Goal: Navigation & Orientation: Find specific page/section

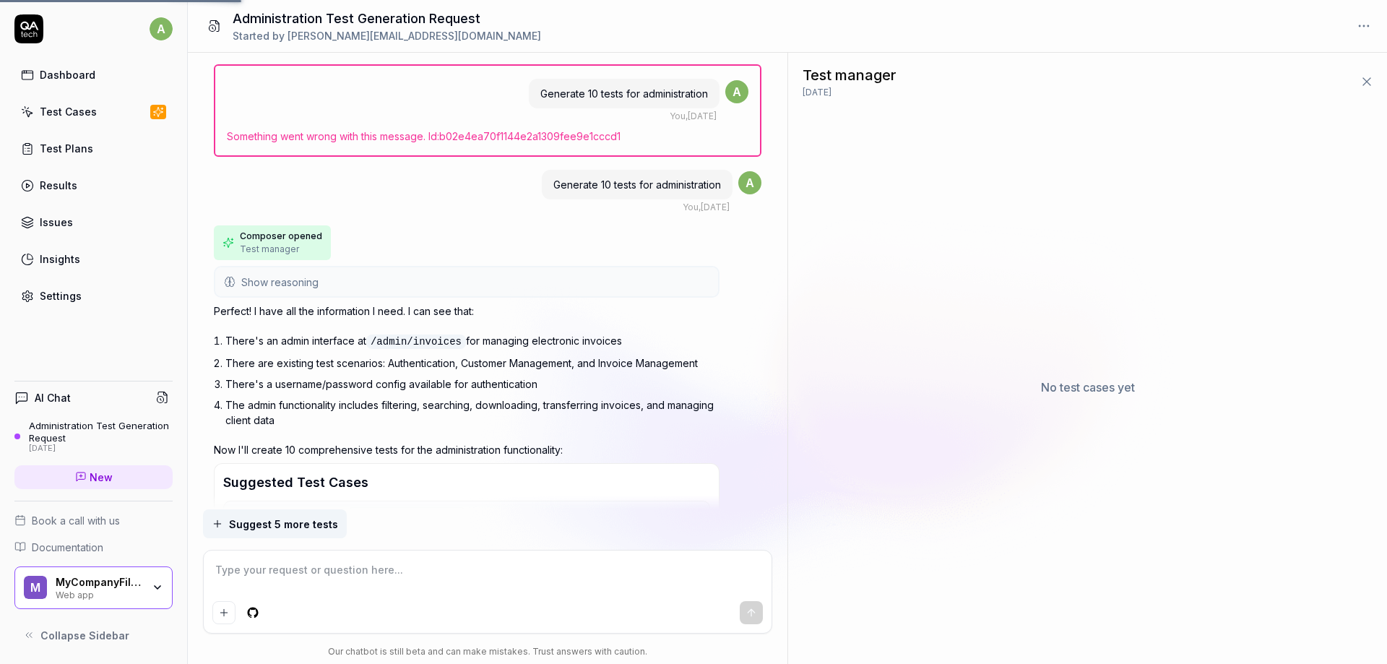
scroll to position [1078, 0]
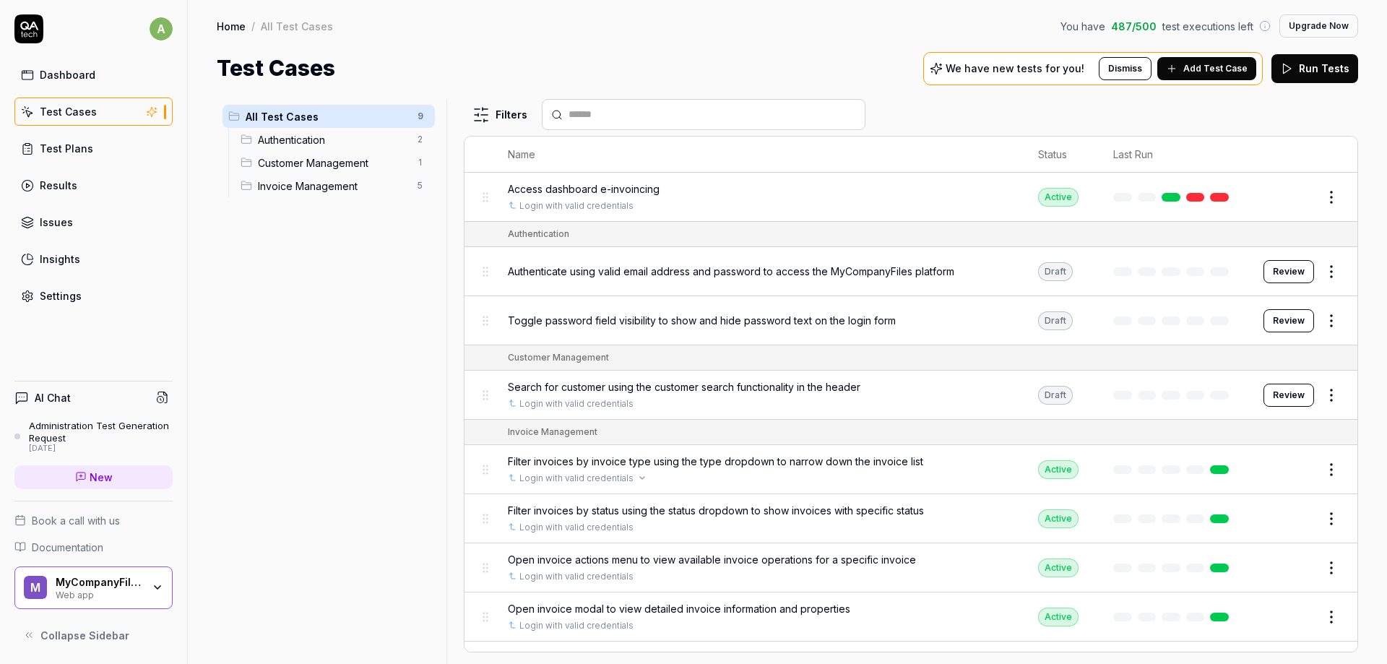
scroll to position [38, 0]
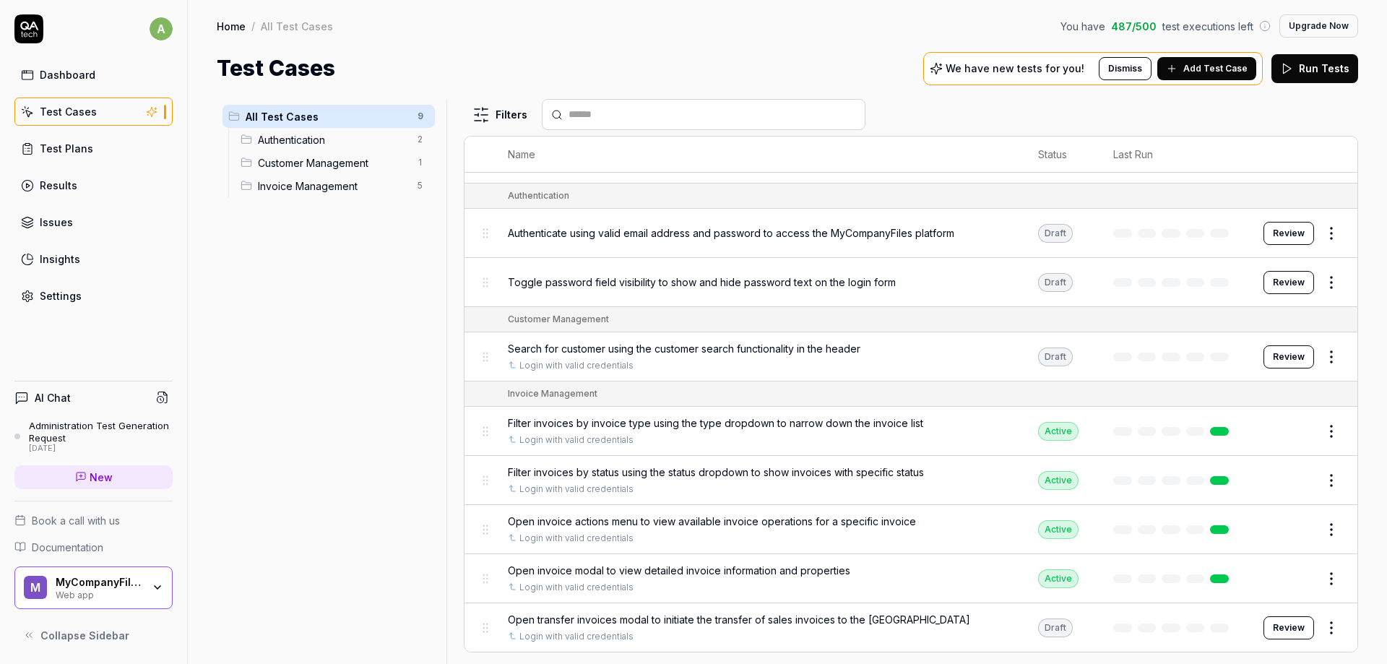
click at [341, 118] on span "All Test Cases" at bounding box center [327, 116] width 163 height 15
click at [342, 138] on span "Authentication" at bounding box center [333, 139] width 151 height 15
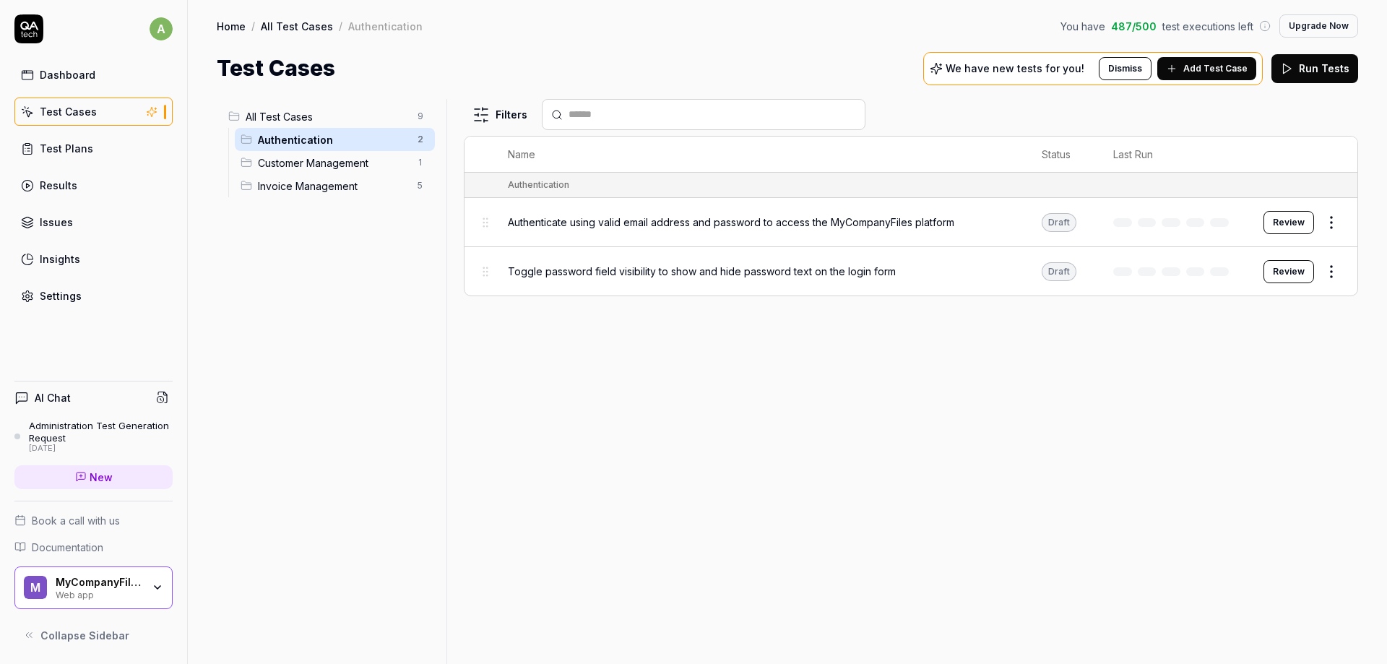
click at [361, 160] on span "Customer Management" at bounding box center [333, 162] width 151 height 15
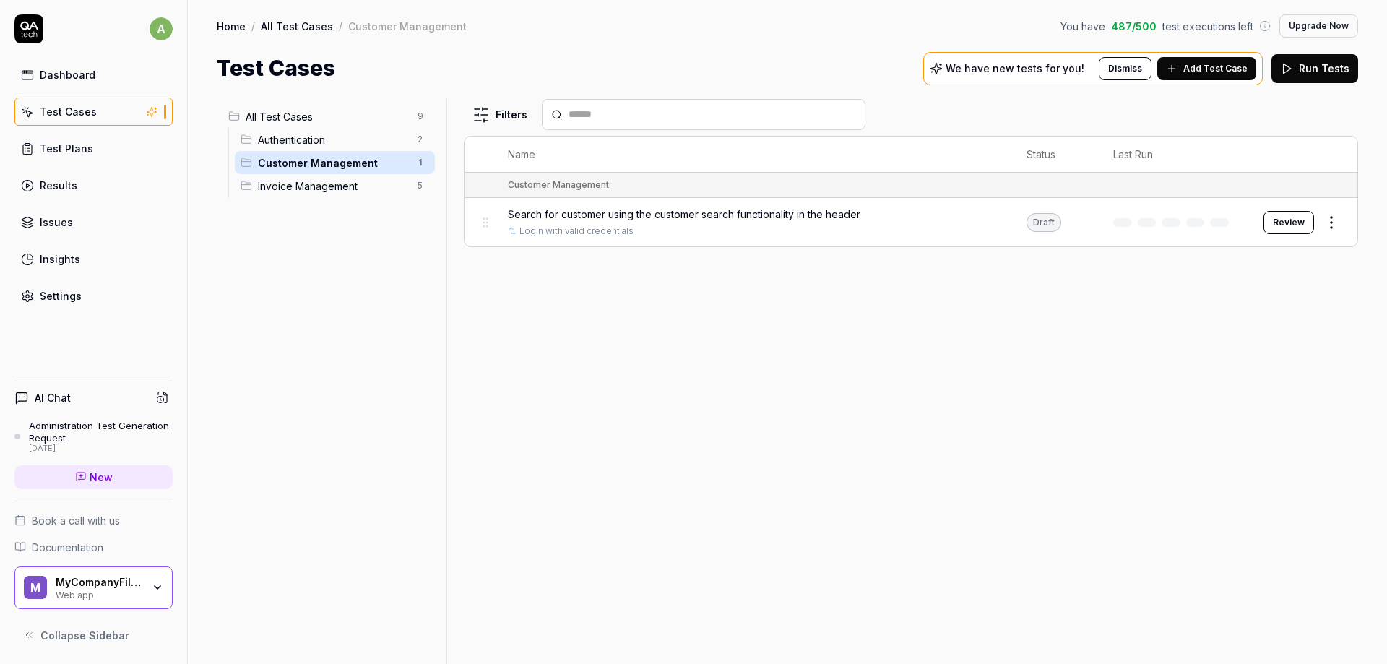
click at [371, 196] on div "Invoice Management 5" at bounding box center [335, 185] width 200 height 23
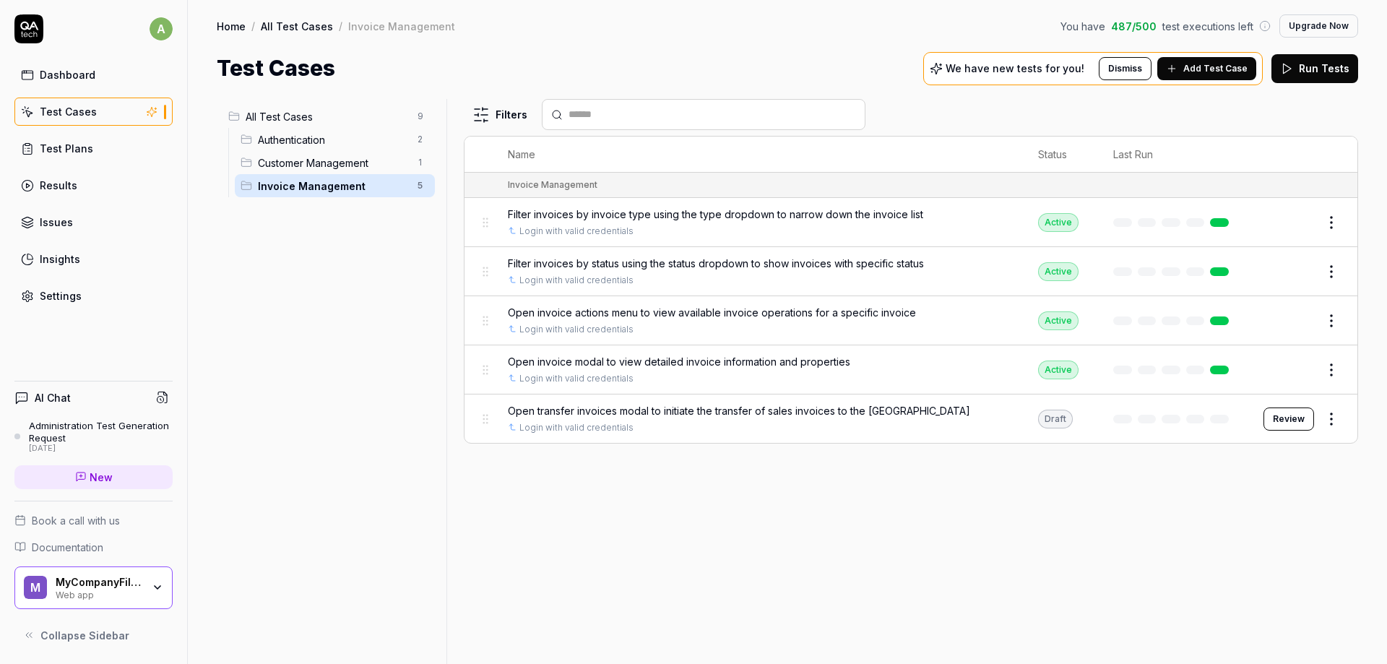
click at [360, 163] on span "Customer Management" at bounding box center [333, 162] width 151 height 15
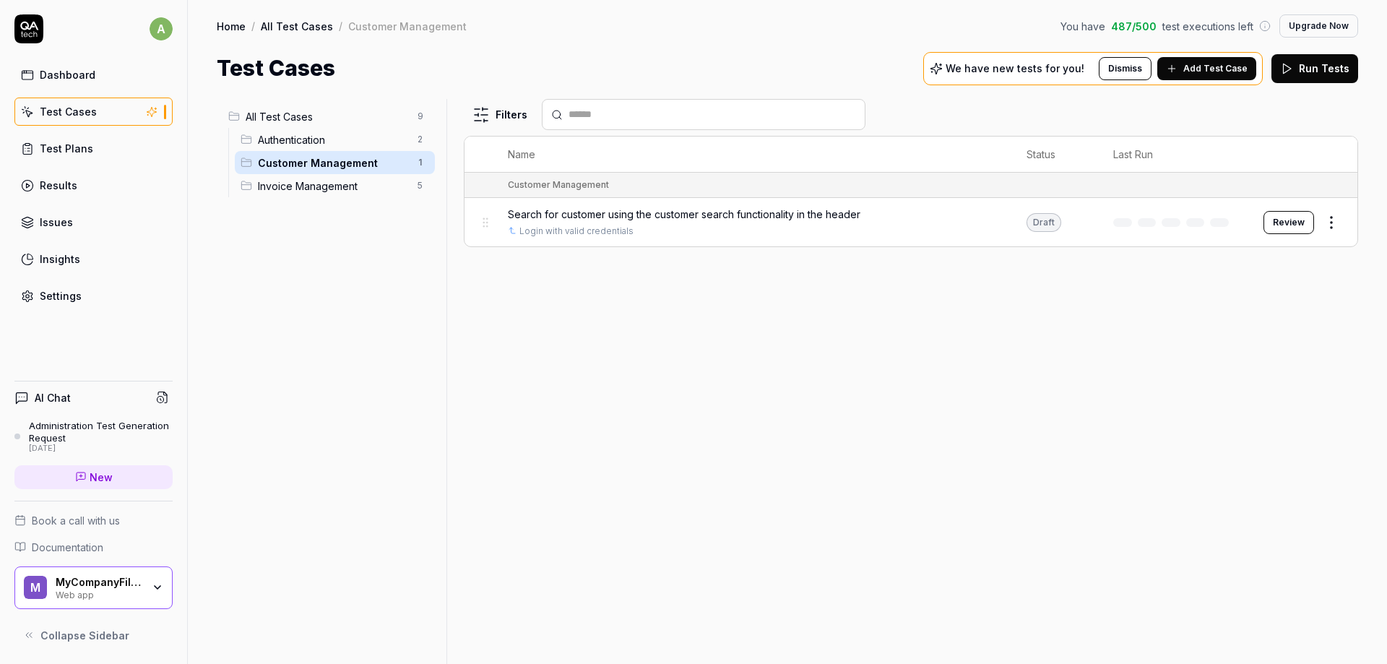
click at [357, 144] on span "Authentication" at bounding box center [333, 139] width 151 height 15
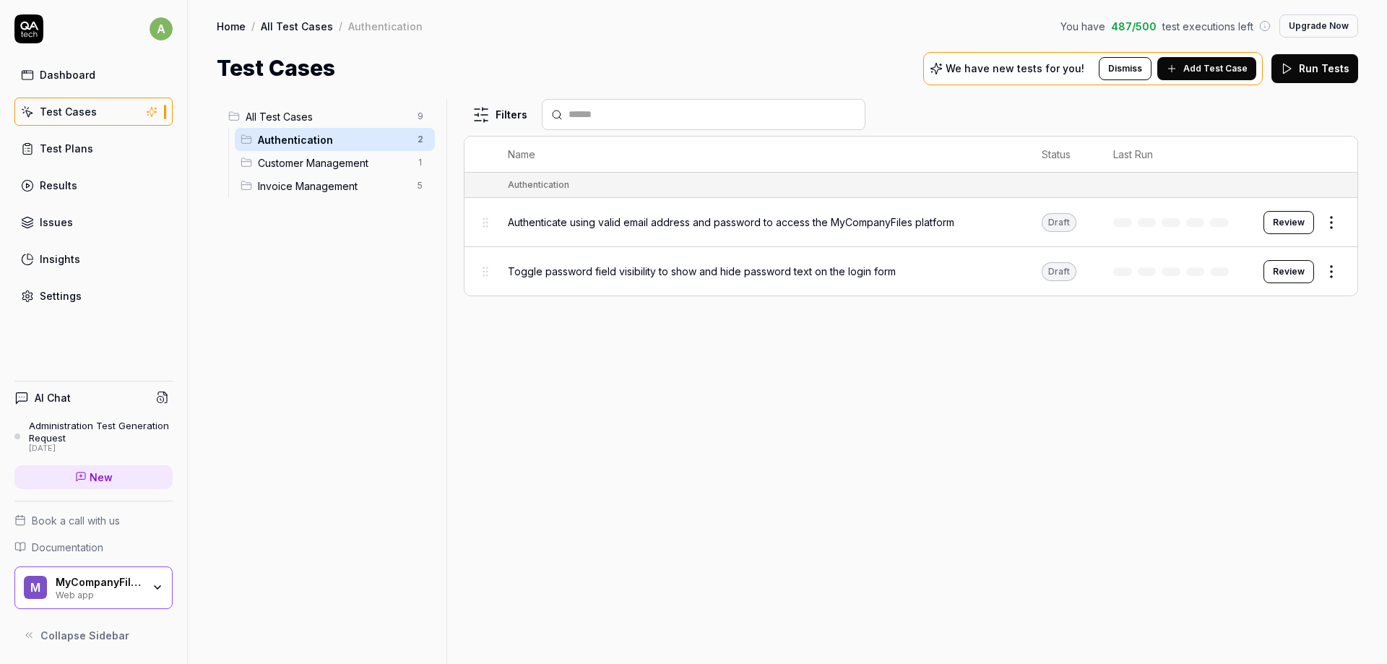
click at [352, 114] on span "All Test Cases" at bounding box center [327, 116] width 163 height 15
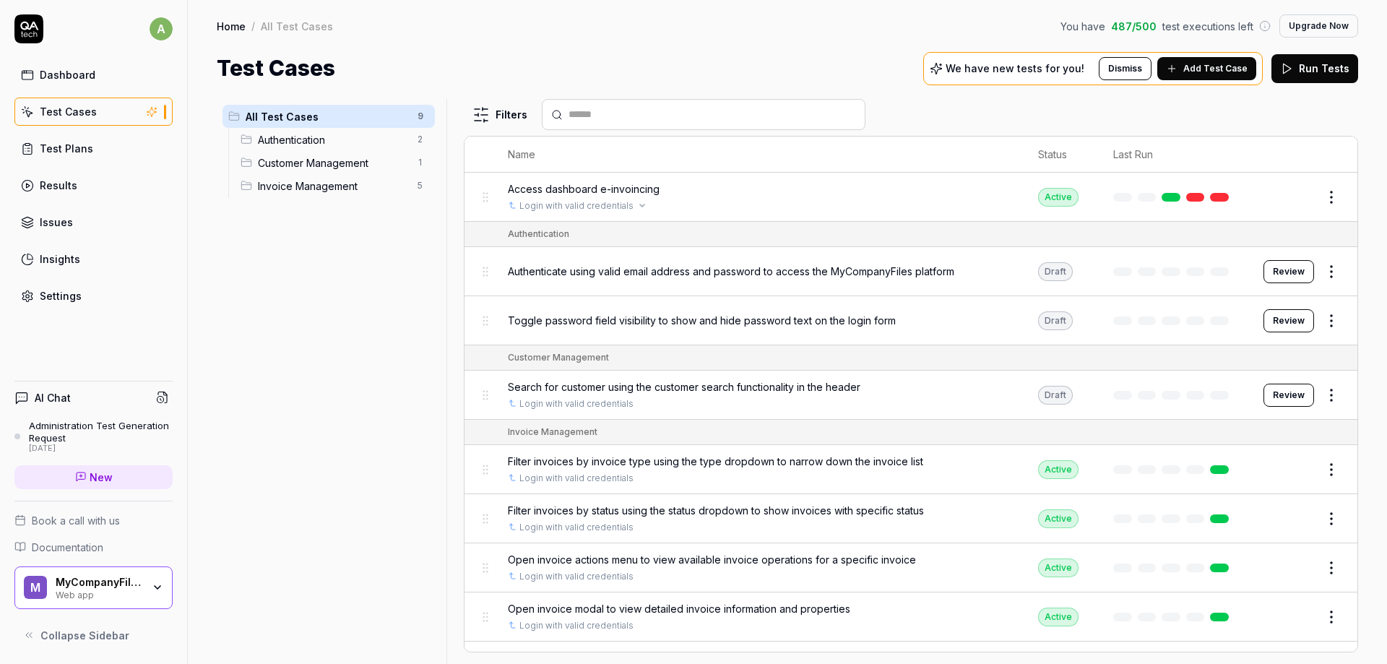
click at [545, 207] on link "Login with valid credentials" at bounding box center [576, 205] width 114 height 13
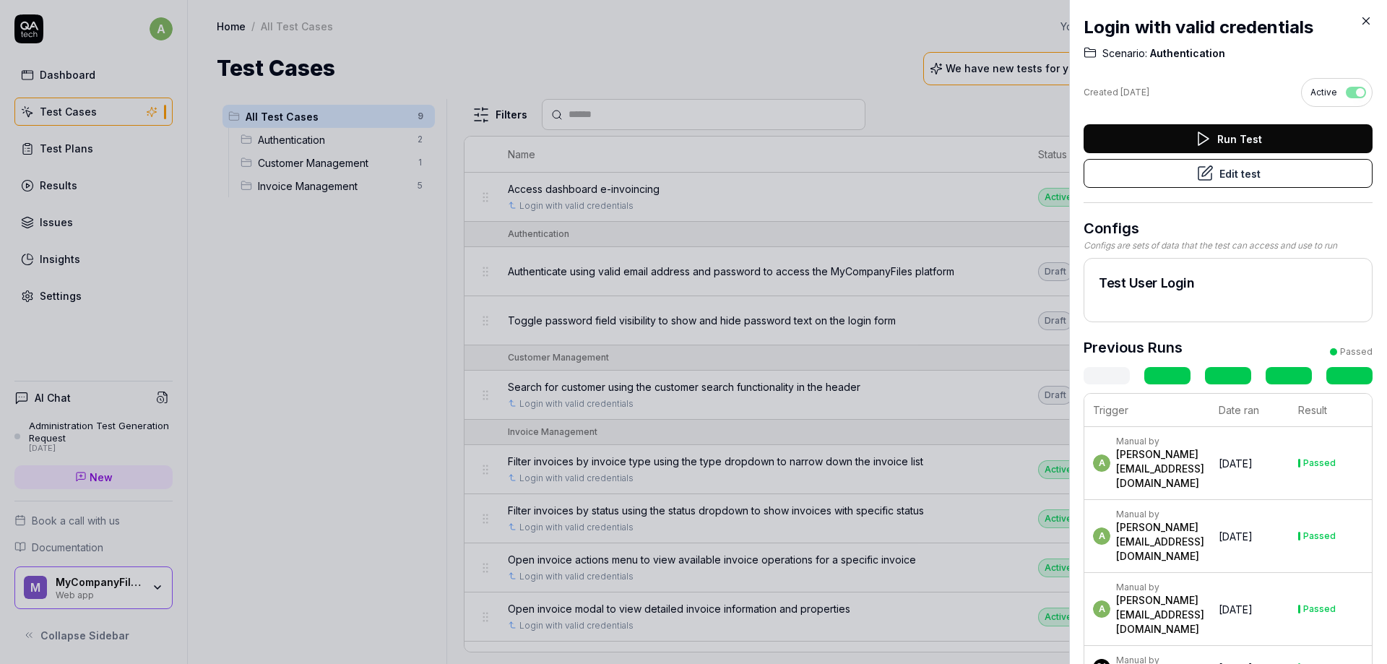
click at [1362, 29] on h2 "Login with valid credentials" at bounding box center [1228, 27] width 289 height 26
click at [1367, 17] on icon at bounding box center [1365, 20] width 13 height 13
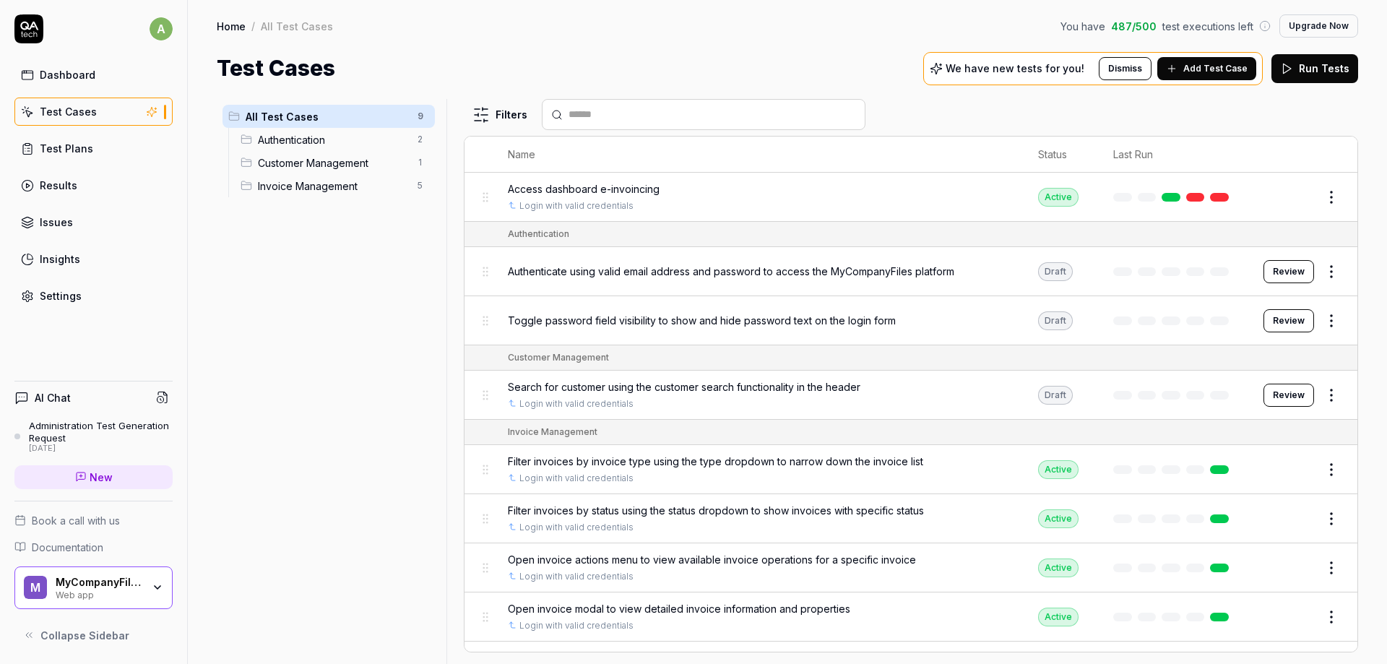
click at [92, 441] on div "Administration Test Generation Request" at bounding box center [101, 432] width 144 height 24
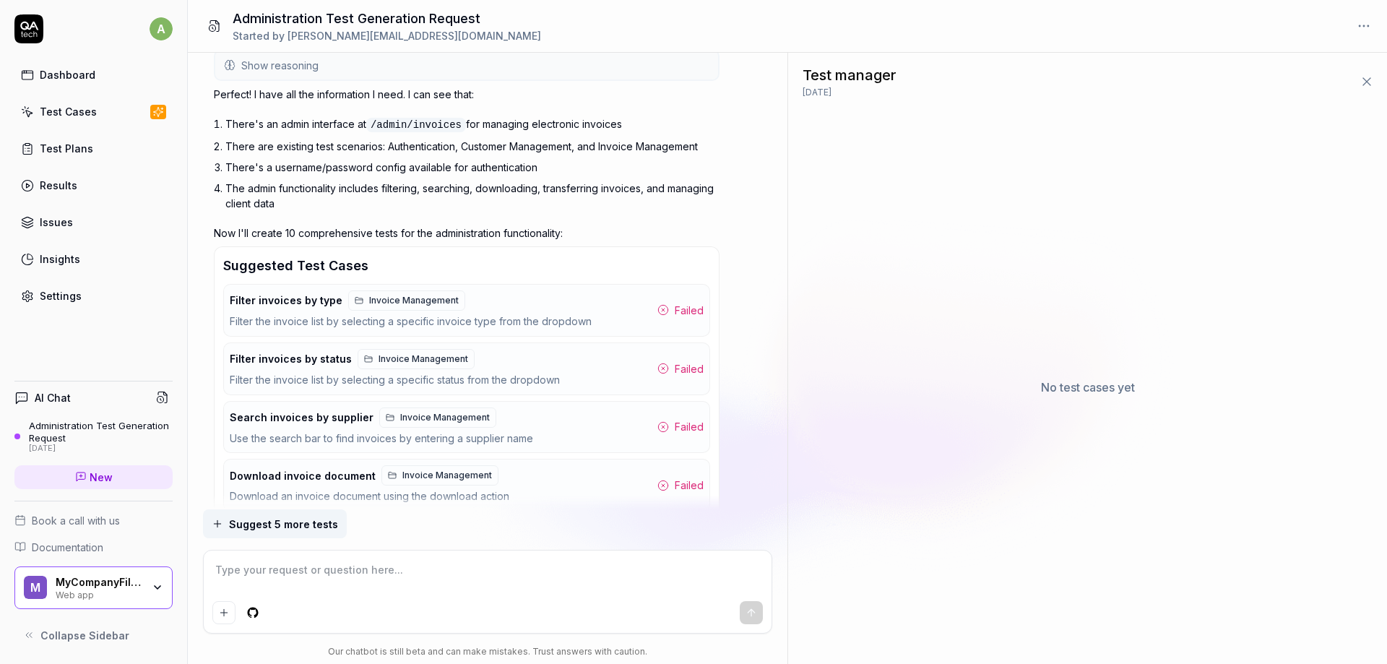
click at [675, 313] on div "Failed" at bounding box center [680, 310] width 46 height 15
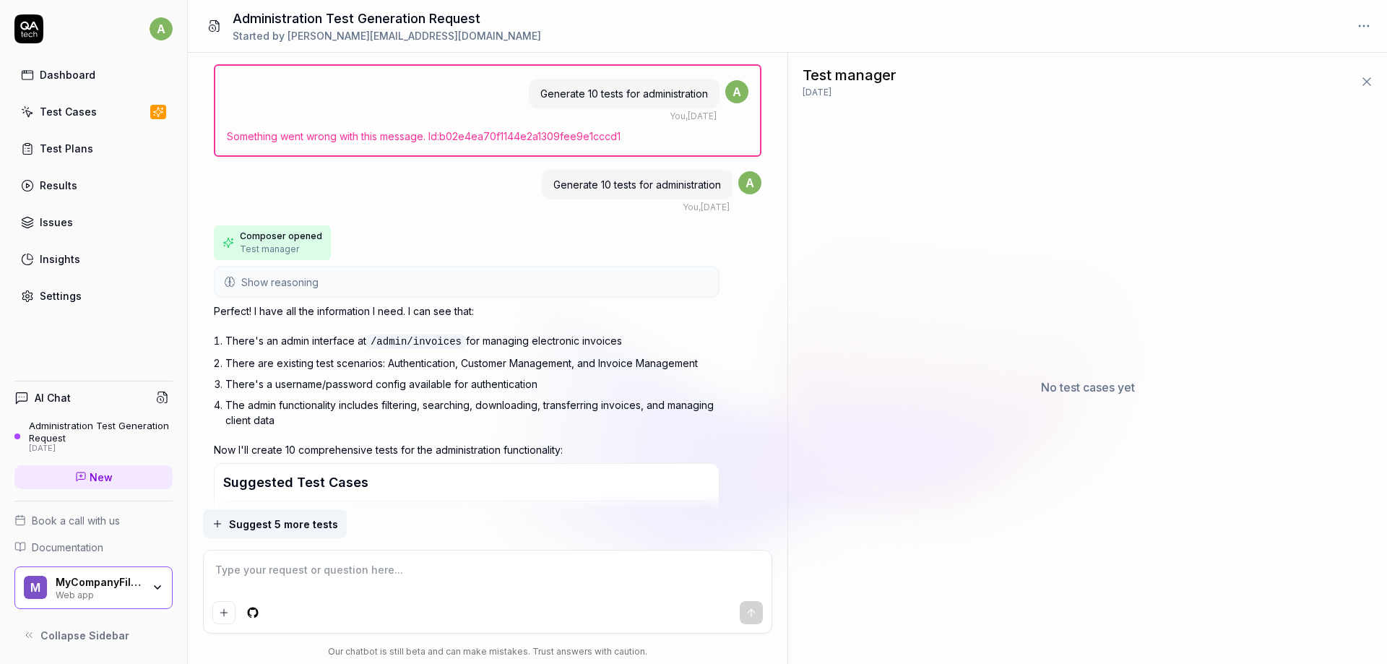
scroll to position [347, 0]
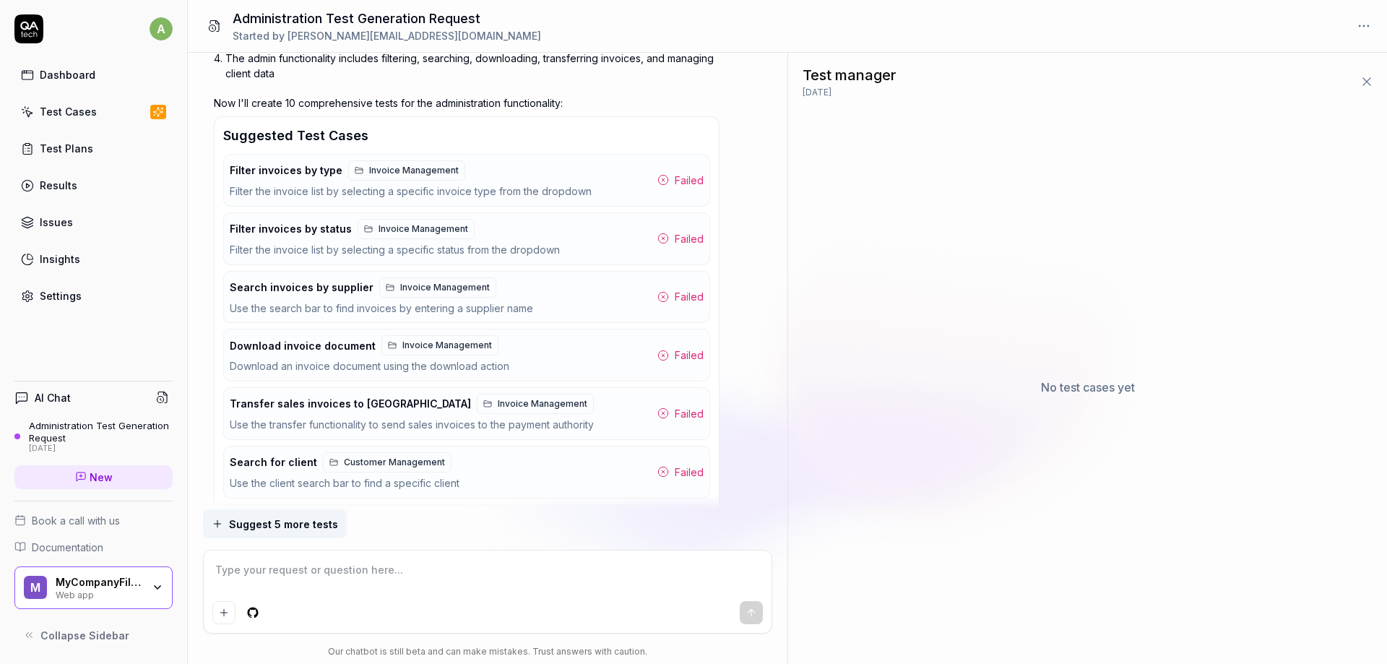
type textarea "*"
click at [386, 170] on span "Invoice Management" at bounding box center [414, 170] width 90 height 13
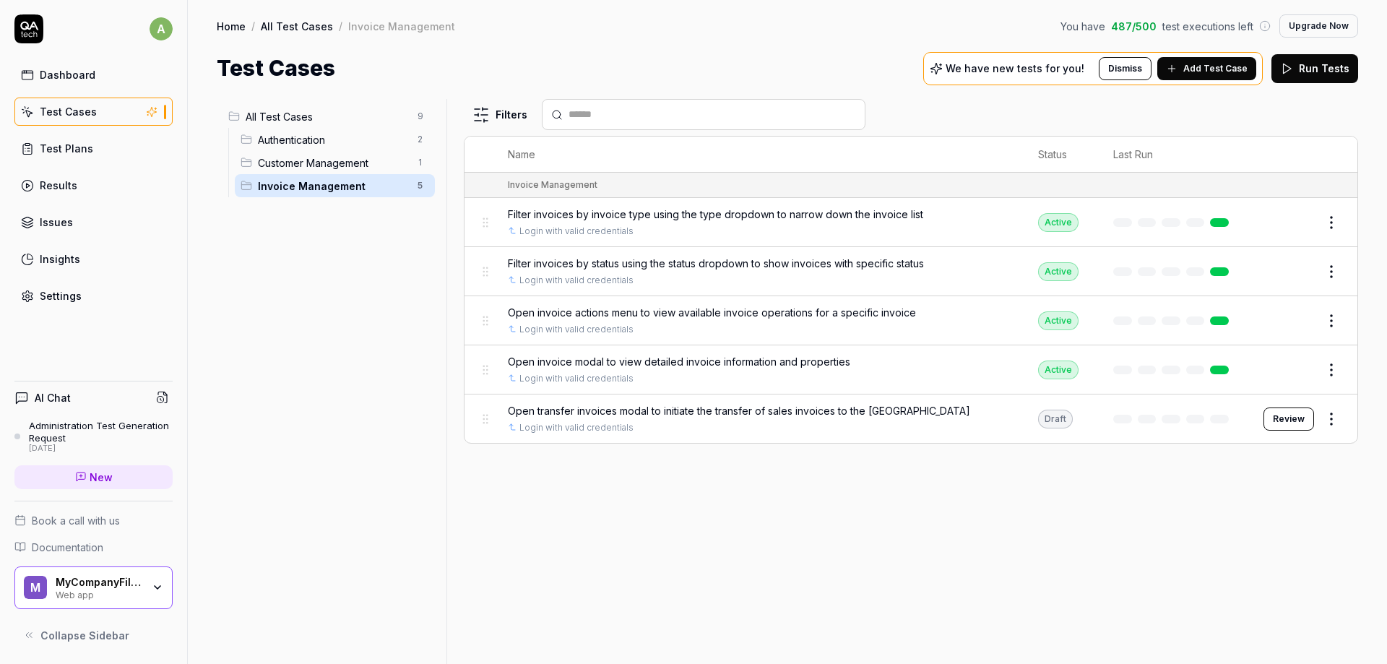
click at [60, 168] on div "Dashboard Test Cases Test Plans Results Issues Insights Settings" at bounding box center [93, 185] width 158 height 249
click at [59, 152] on div "Test Plans" at bounding box center [66, 148] width 53 height 15
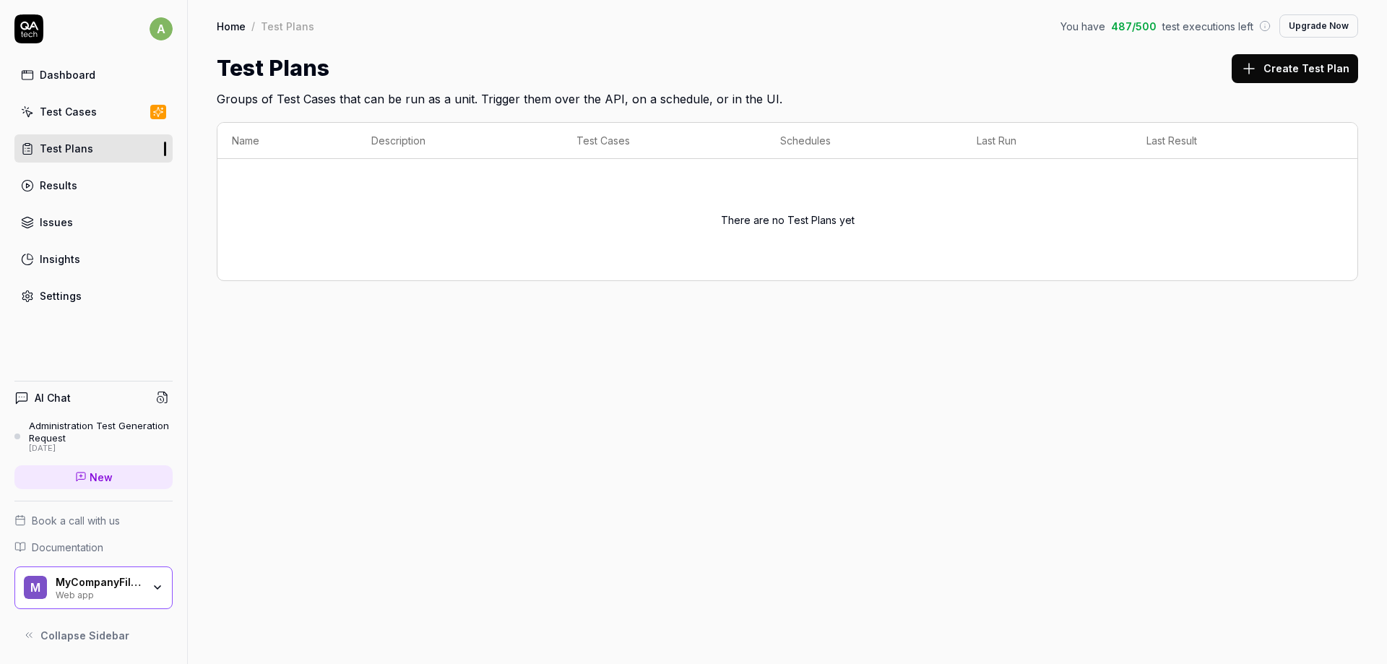
click at [1177, 346] on div "Home / Test Plans You have 487 / 500 test executions left Upgrade Now Home / Te…" at bounding box center [787, 332] width 1199 height 664
